Goal: Submit feedback/report problem

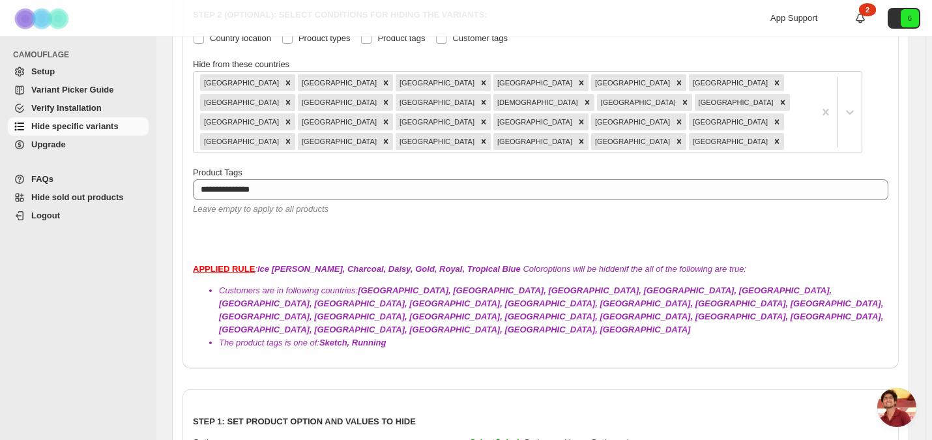
scroll to position [1665, 0]
